Goal: Contribute content: Contribute content

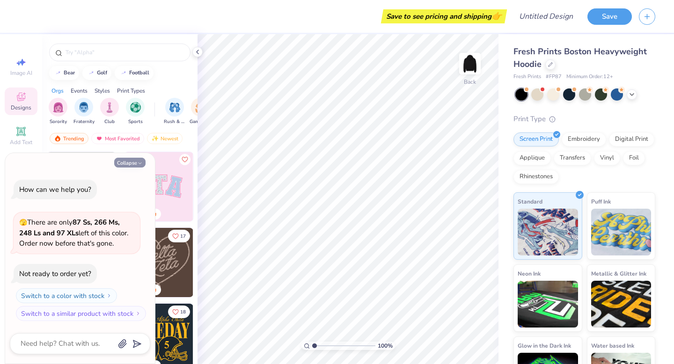
click at [127, 164] on button "Collapse" at bounding box center [129, 163] width 31 height 10
type textarea "x"
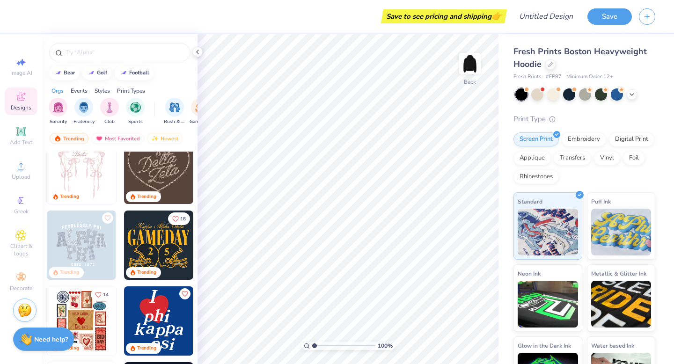
scroll to position [29, 0]
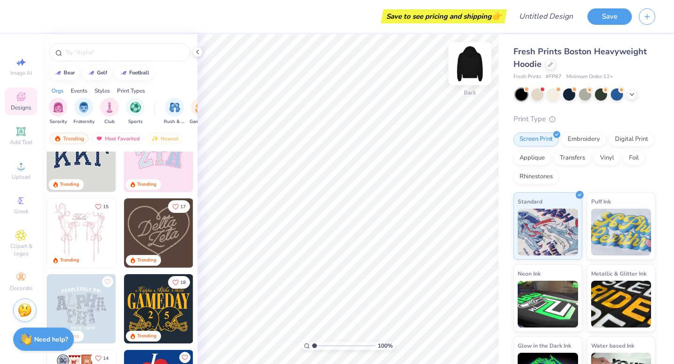
click at [469, 67] on img at bounding box center [469, 63] width 37 height 37
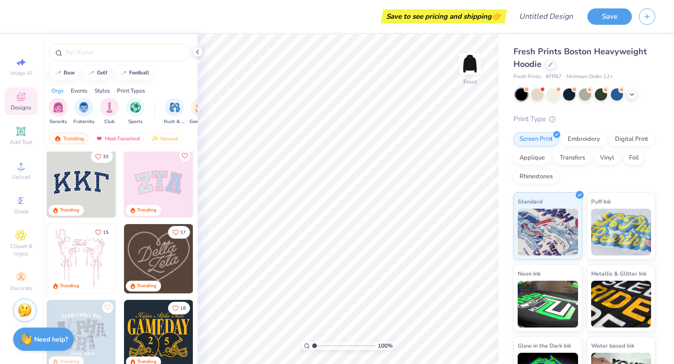
scroll to position [0, 0]
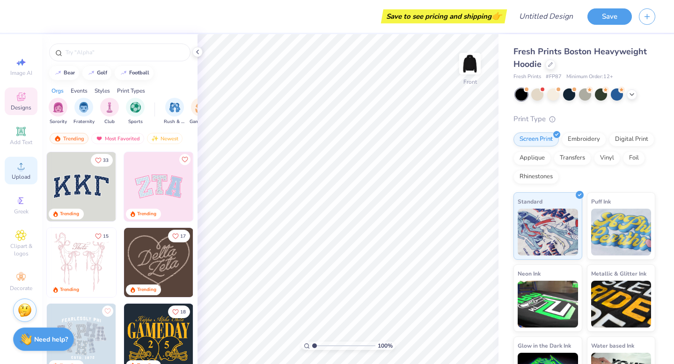
click at [19, 172] on div "Upload" at bounding box center [21, 171] width 33 height 28
click at [22, 173] on span "Upload" at bounding box center [21, 176] width 19 height 7
click at [22, 174] on span "Upload" at bounding box center [21, 176] width 19 height 7
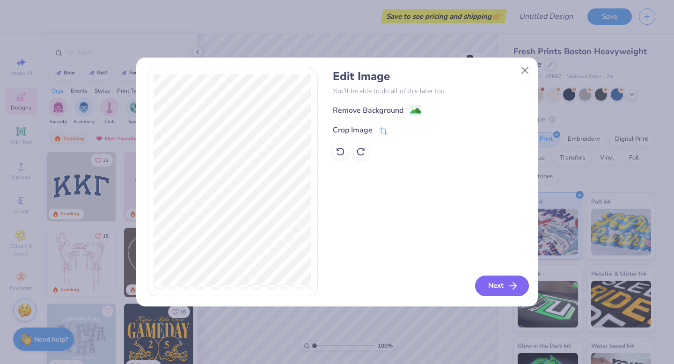
click at [506, 287] on button "Next" at bounding box center [502, 285] width 54 height 21
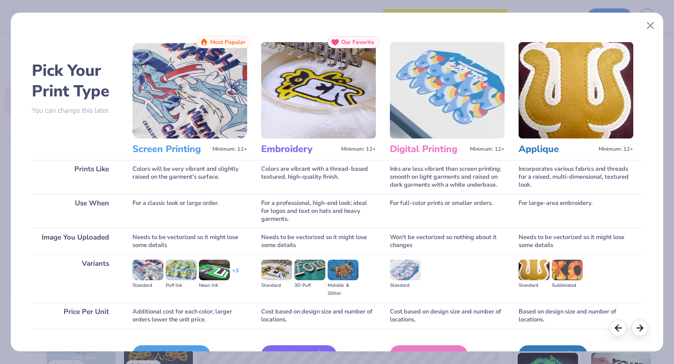
scroll to position [35, 0]
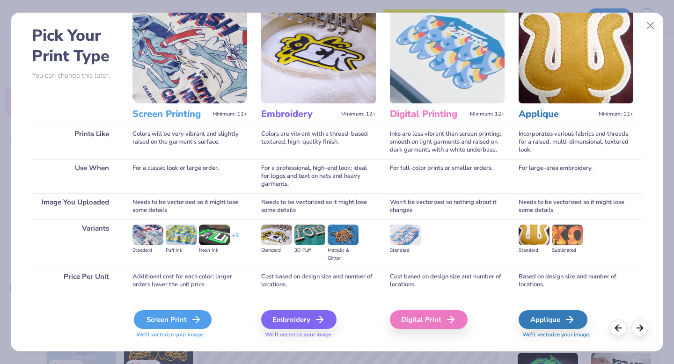
click at [177, 320] on div "Screen Print" at bounding box center [173, 319] width 78 height 19
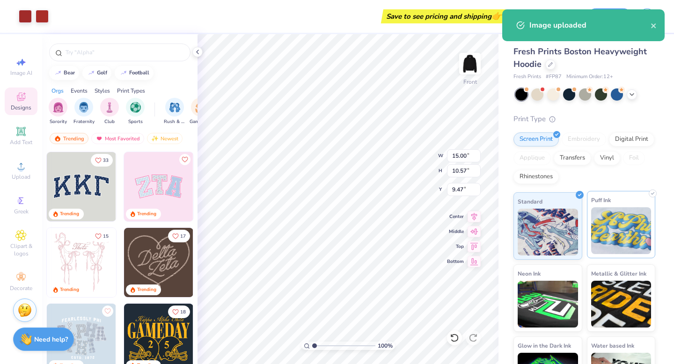
click at [640, 238] on img at bounding box center [621, 230] width 60 height 47
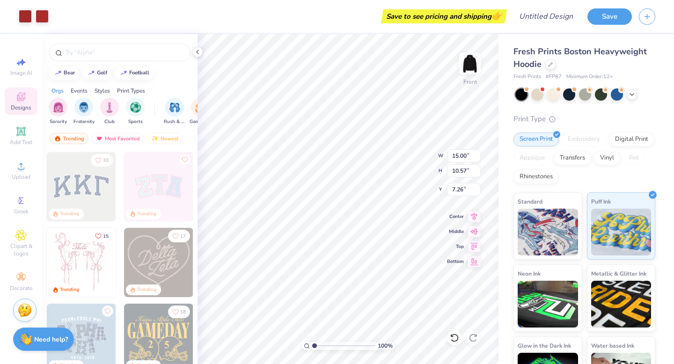
type input "7.26"
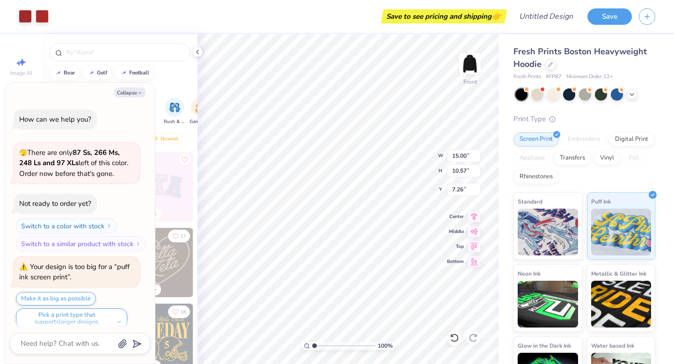
scroll to position [7, 0]
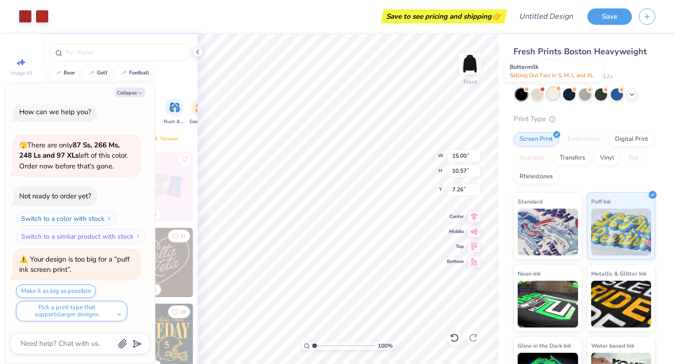
click at [549, 97] on div at bounding box center [553, 93] width 12 height 12
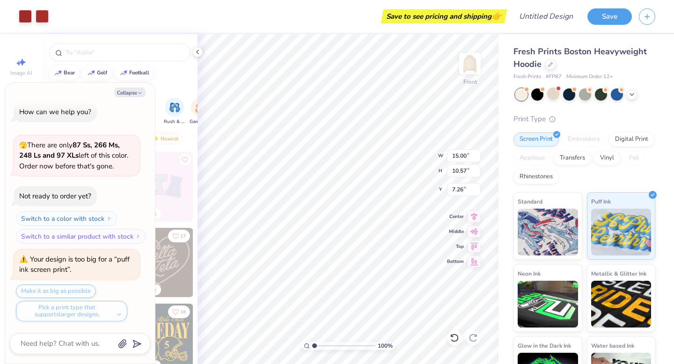
scroll to position [129, 0]
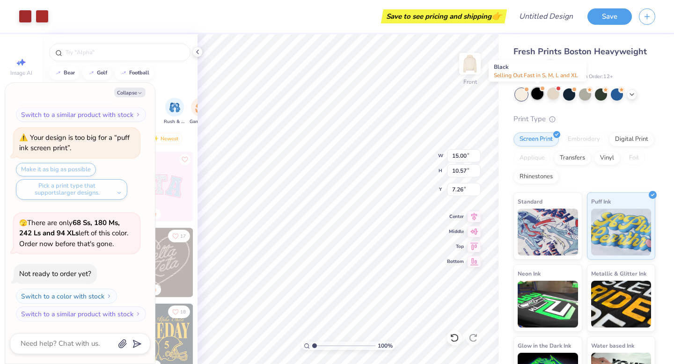
click at [533, 94] on div at bounding box center [537, 93] width 12 height 12
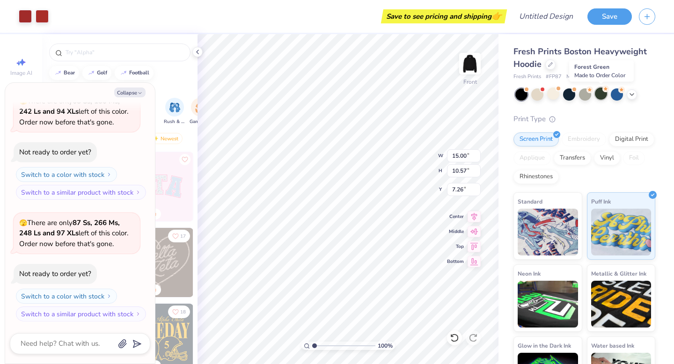
click at [600, 94] on div at bounding box center [600, 93] width 12 height 12
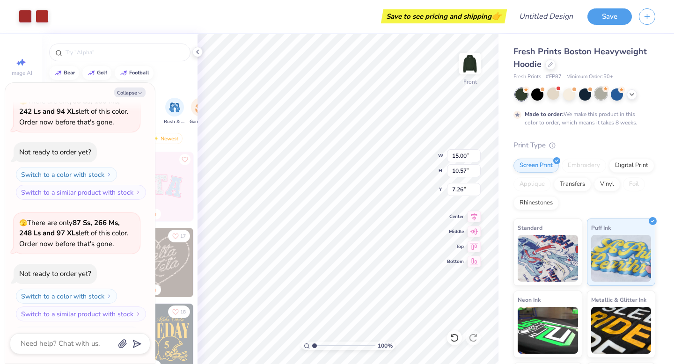
scroll to position [328, 0]
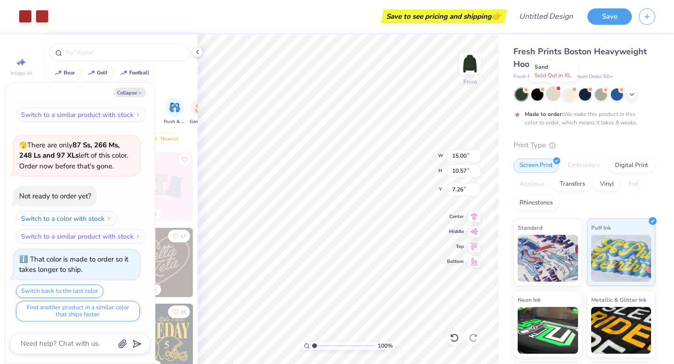
click at [552, 95] on div at bounding box center [553, 93] width 12 height 12
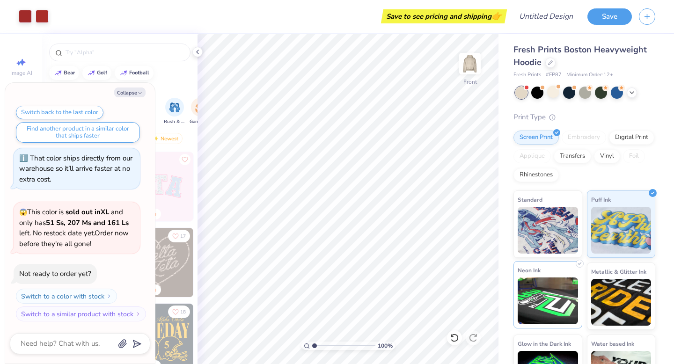
scroll to position [0, 0]
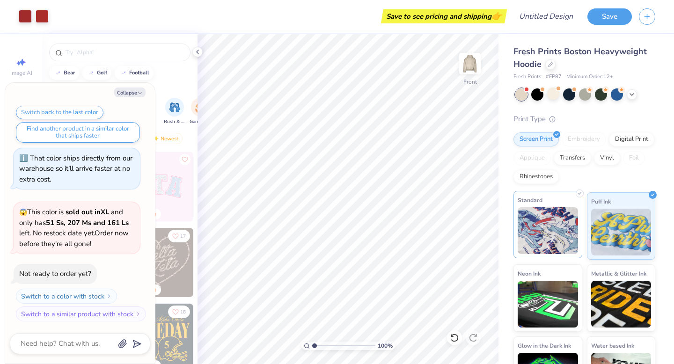
click at [571, 234] on img at bounding box center [547, 230] width 60 height 47
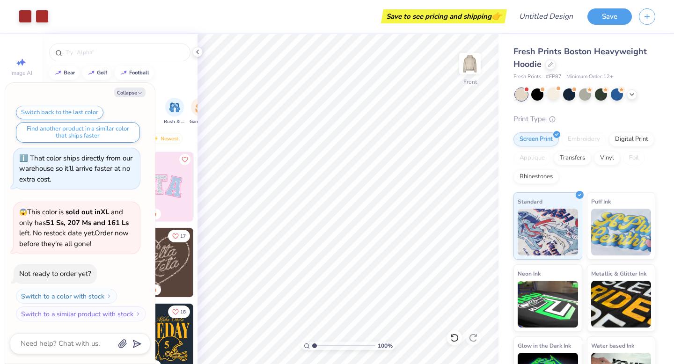
click at [523, 92] on div at bounding box center [521, 94] width 12 height 12
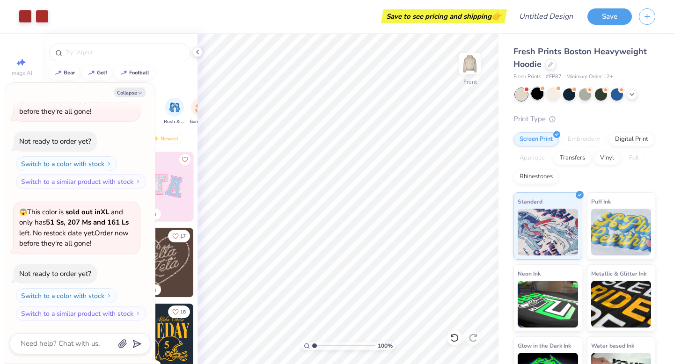
click at [542, 99] on div at bounding box center [537, 93] width 12 height 12
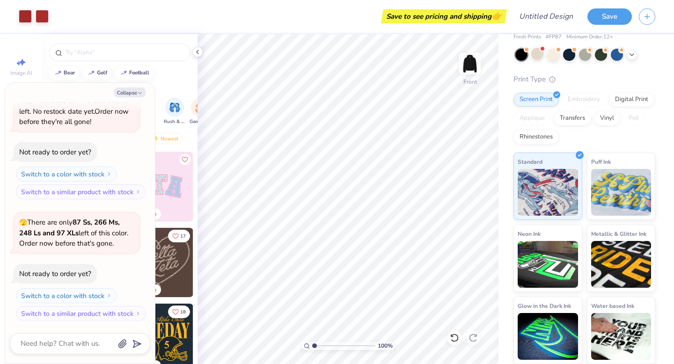
scroll to position [0, 0]
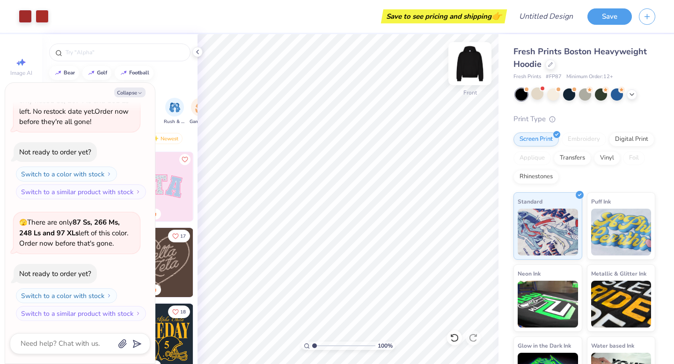
click at [469, 66] on img at bounding box center [469, 63] width 37 height 37
click at [143, 90] on button "Collapse" at bounding box center [129, 92] width 31 height 10
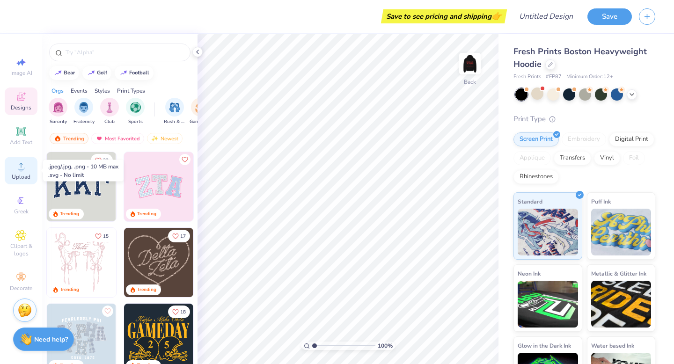
click at [18, 171] on icon at bounding box center [20, 165] width 11 height 11
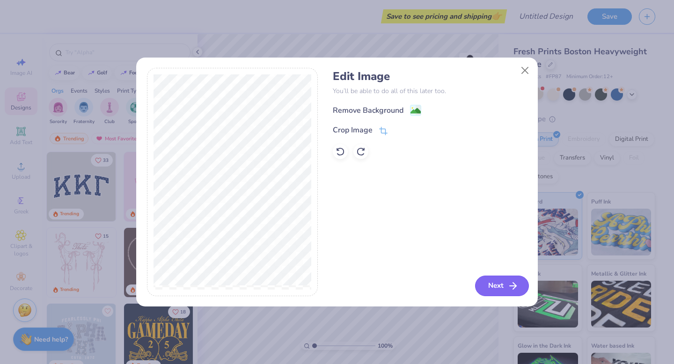
click at [494, 281] on button "Next" at bounding box center [502, 285] width 54 height 21
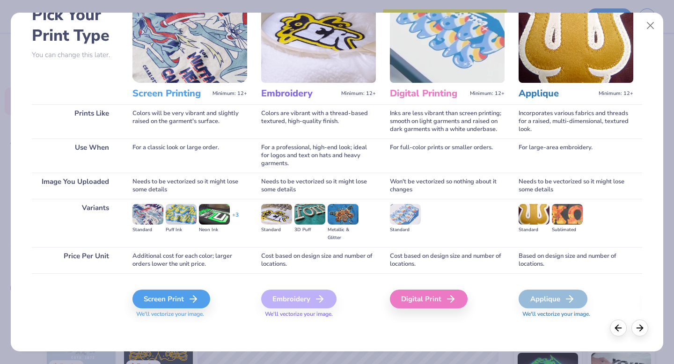
scroll to position [56, 0]
click at [175, 305] on div "Screen Print" at bounding box center [173, 299] width 78 height 19
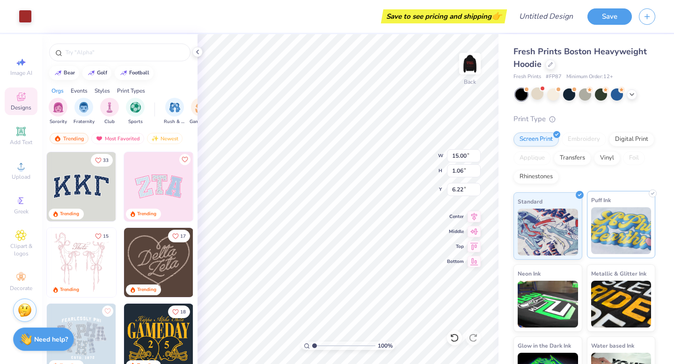
click at [643, 241] on img at bounding box center [621, 230] width 60 height 47
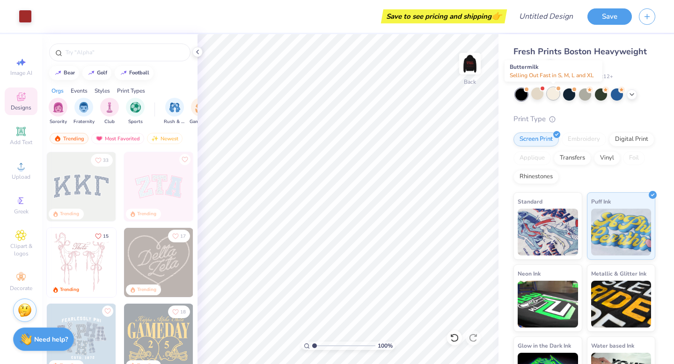
click at [551, 96] on div at bounding box center [553, 93] width 12 height 12
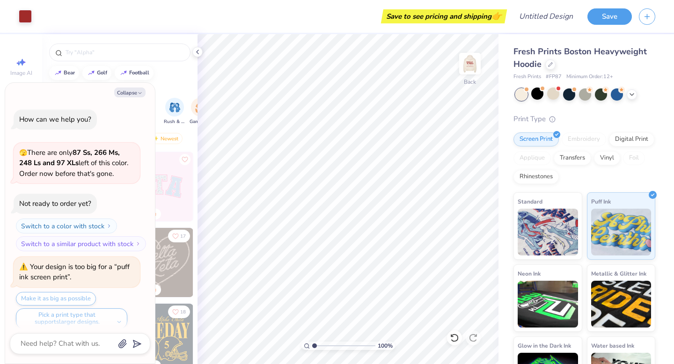
scroll to position [883, 0]
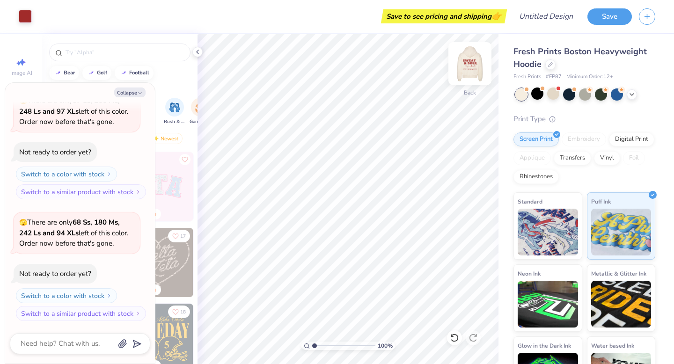
click at [472, 72] on img at bounding box center [469, 63] width 37 height 37
click at [138, 93] on icon "button" at bounding box center [140, 93] width 6 height 6
type textarea "x"
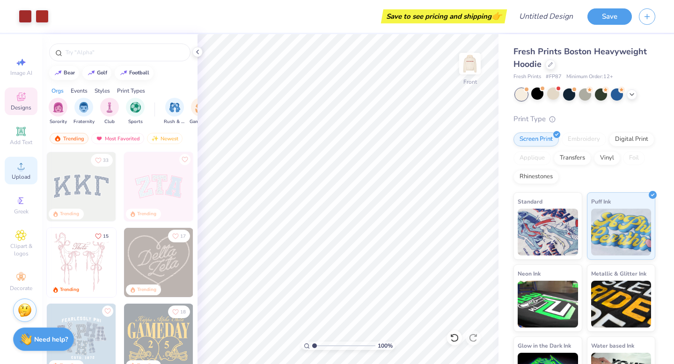
click at [18, 169] on icon at bounding box center [20, 165] width 11 height 11
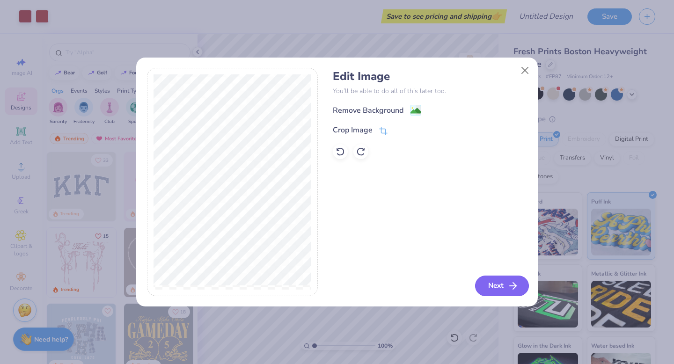
click at [500, 290] on button "Next" at bounding box center [502, 285] width 54 height 21
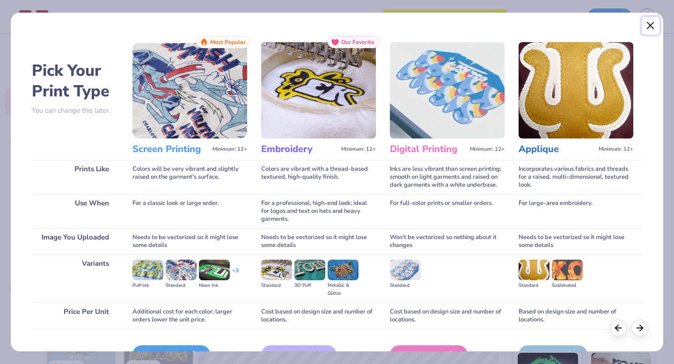
click at [647, 24] on button "Close" at bounding box center [650, 26] width 18 height 18
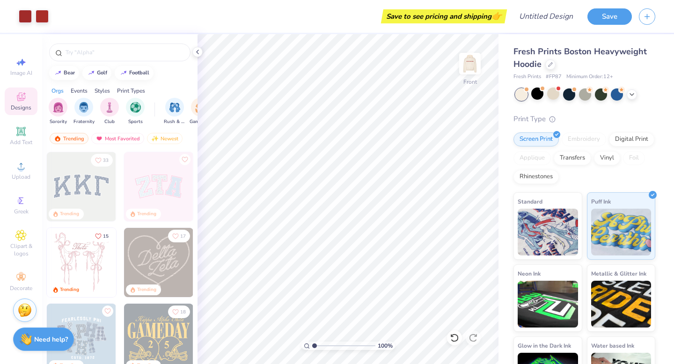
click at [15, 152] on div "Image AI Designs Add Text Upload Greek Clipart & logos Decorate" at bounding box center [21, 174] width 33 height 243
click at [18, 166] on icon at bounding box center [20, 165] width 11 height 11
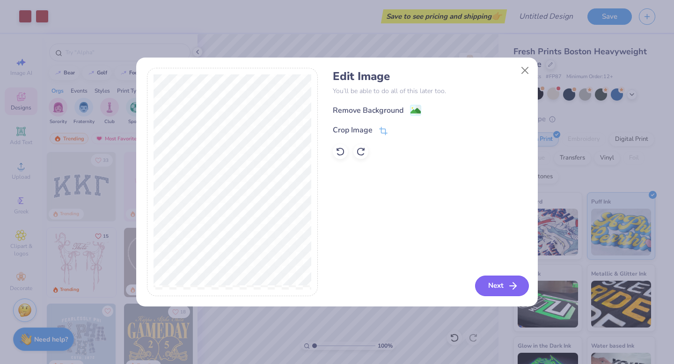
click at [501, 286] on button "Next" at bounding box center [502, 285] width 54 height 21
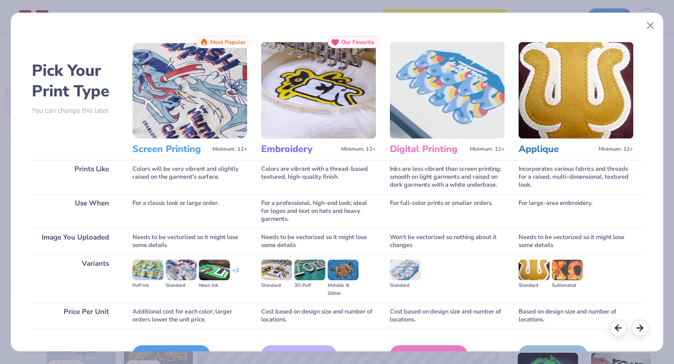
scroll to position [56, 0]
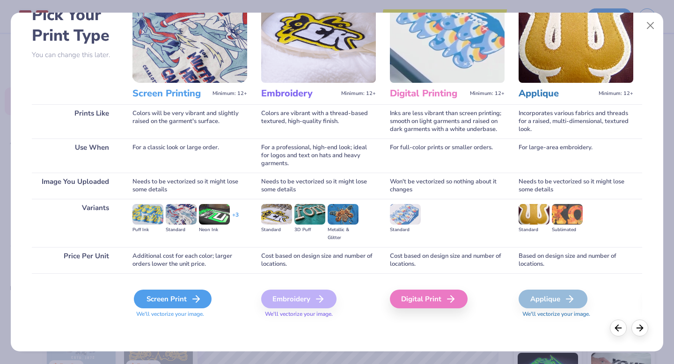
click at [167, 302] on div "Screen Print" at bounding box center [173, 299] width 78 height 19
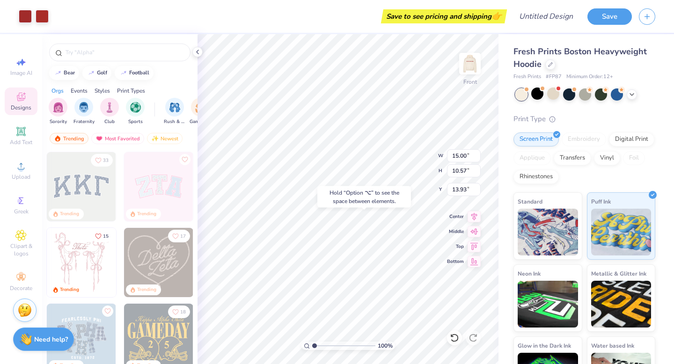
click at [349, 196] on div "Hold “Option ⌥” to see the space between elements." at bounding box center [364, 197] width 94 height 22
type input "7.26"
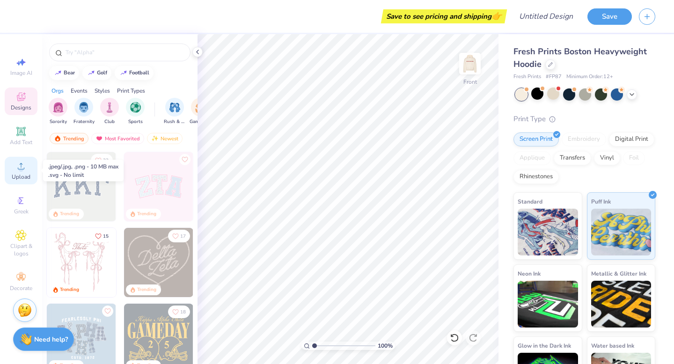
click at [18, 171] on icon at bounding box center [20, 165] width 11 height 11
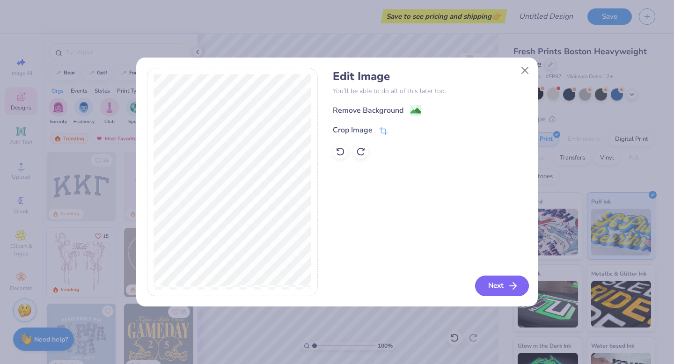
click at [492, 290] on button "Next" at bounding box center [502, 285] width 54 height 21
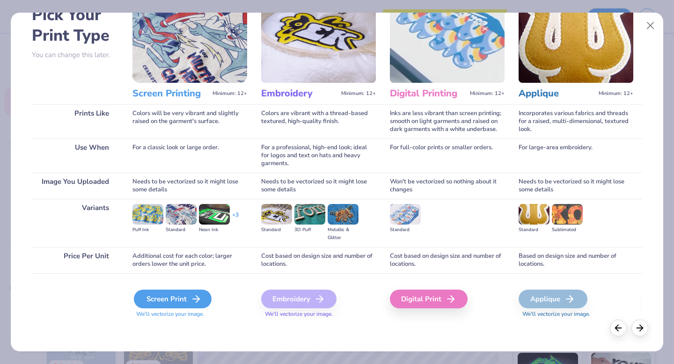
click at [176, 301] on div "Screen Print" at bounding box center [173, 299] width 78 height 19
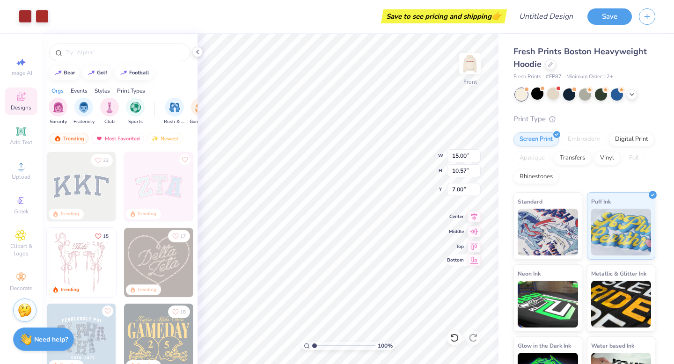
click at [474, 264] on icon at bounding box center [473, 259] width 13 height 11
click at [475, 228] on icon at bounding box center [473, 230] width 13 height 11
click at [475, 217] on icon at bounding box center [474, 215] width 6 height 8
type input "6.61"
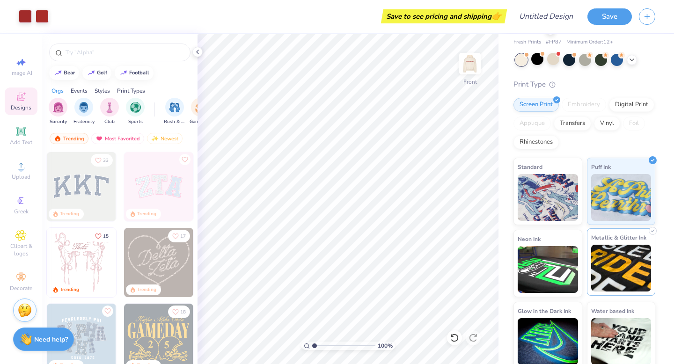
scroll to position [0, 0]
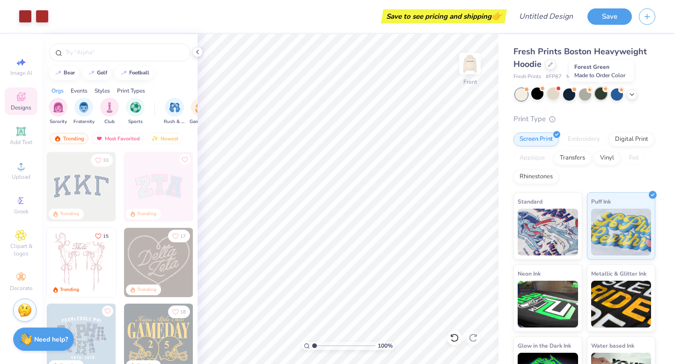
click at [601, 94] on div at bounding box center [600, 93] width 12 height 12
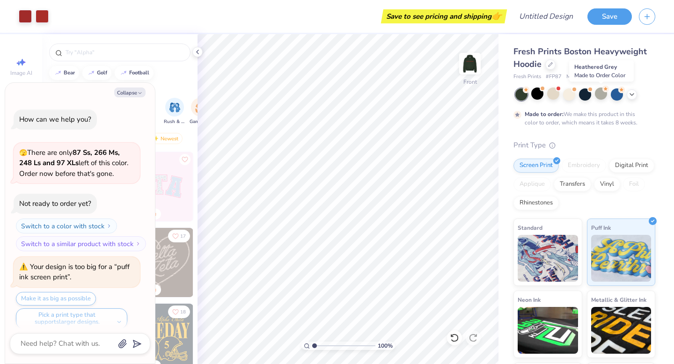
scroll to position [960, 0]
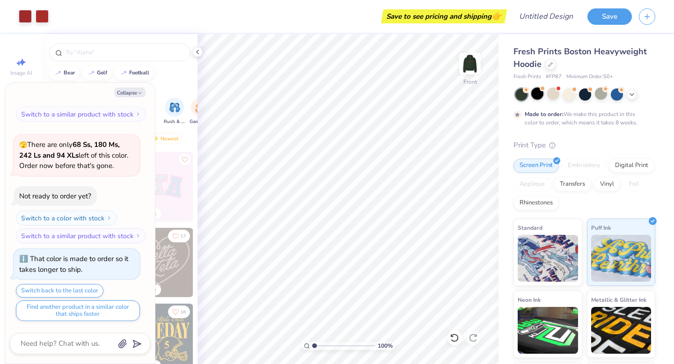
click at [537, 98] on div at bounding box center [537, 93] width 12 height 12
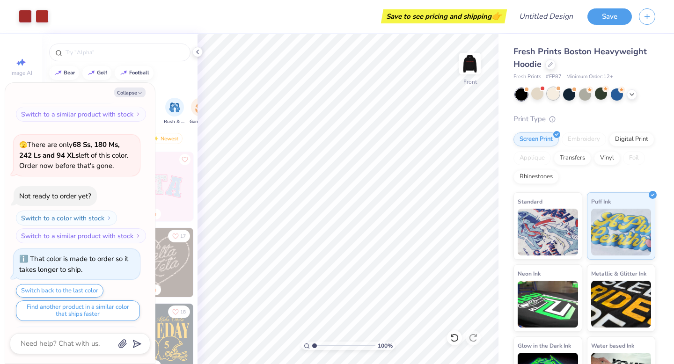
scroll to position [1128, 0]
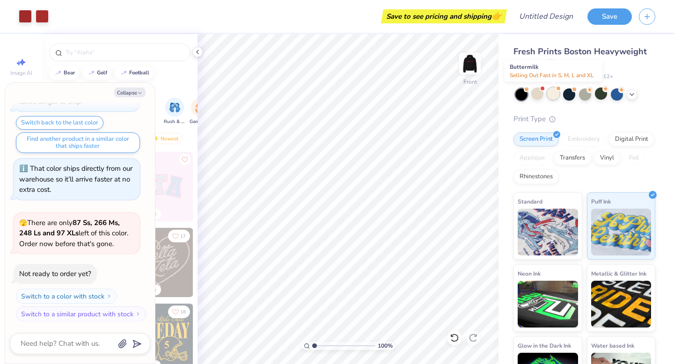
click at [547, 95] on div at bounding box center [553, 93] width 12 height 12
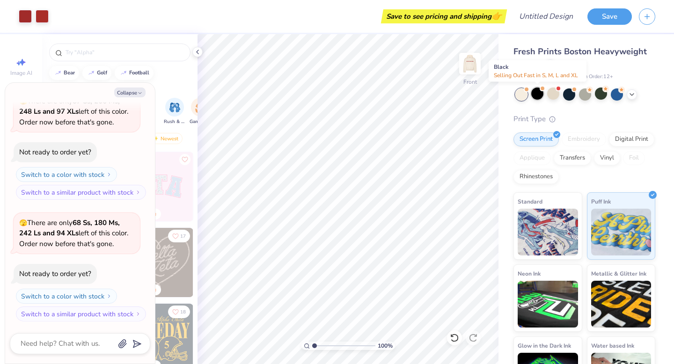
click at [531, 92] on div at bounding box center [537, 93] width 12 height 12
click at [554, 96] on div at bounding box center [553, 93] width 12 height 12
click at [521, 93] on div at bounding box center [521, 94] width 12 height 12
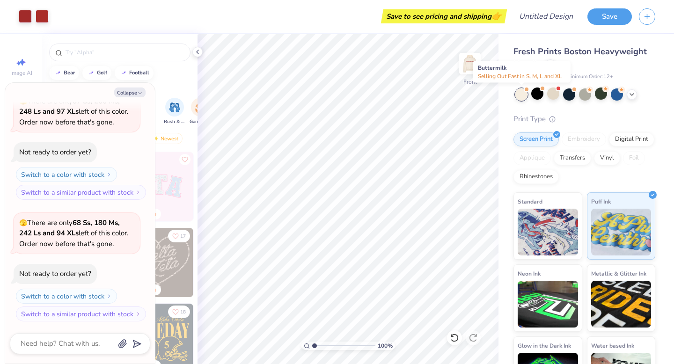
scroll to position [1615, 0]
click at [143, 94] on button "Collapse" at bounding box center [129, 92] width 31 height 10
type textarea "x"
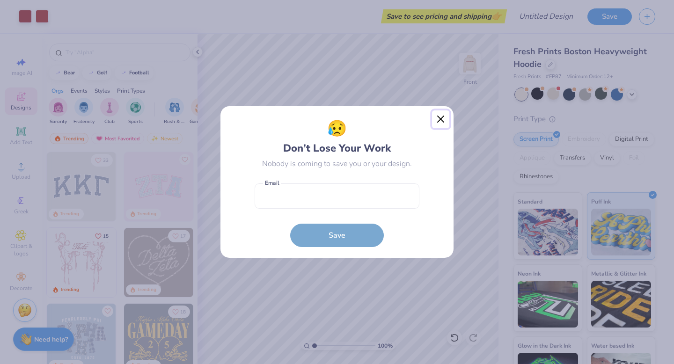
click at [435, 123] on button "Close" at bounding box center [441, 119] width 18 height 18
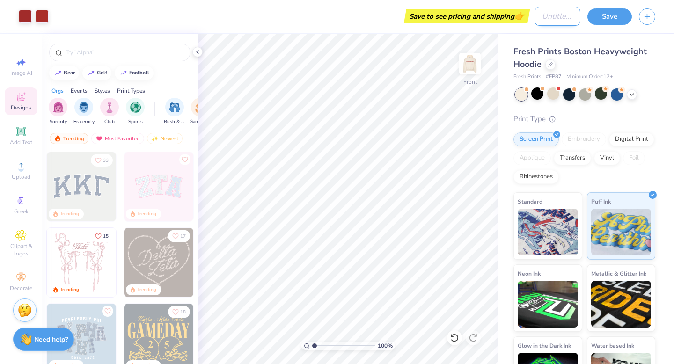
click at [558, 17] on input "Design Title" at bounding box center [557, 16] width 46 height 19
type input "A"
type input "S"
type input "SWEAT AND SOUL"
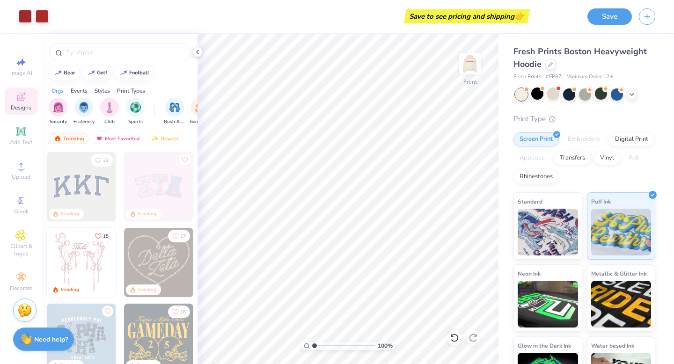
scroll to position [0, 0]
click at [673, 22] on div "Save" at bounding box center [630, 16] width 87 height 33
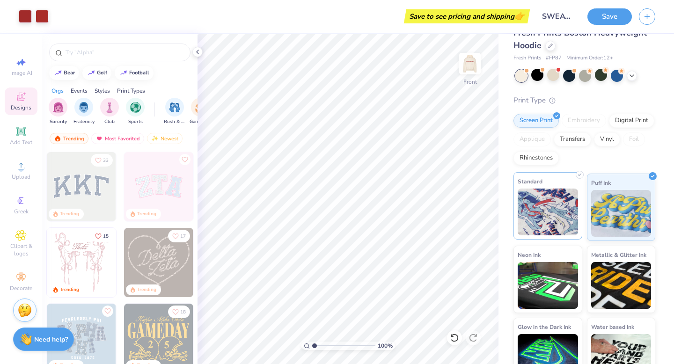
scroll to position [40, 0]
